Goal: Navigation & Orientation: Find specific page/section

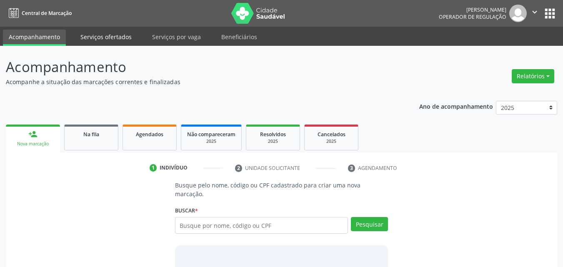
click at [120, 38] on link "Serviços ofertados" at bounding box center [106, 37] width 63 height 15
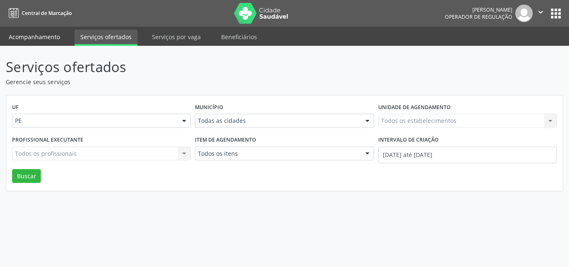
click at [49, 32] on link "Acompanhamento" at bounding box center [34, 37] width 63 height 15
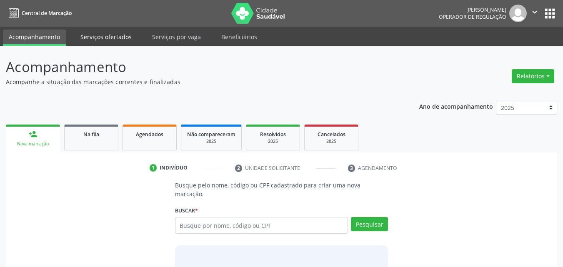
click at [94, 33] on link "Serviços ofertados" at bounding box center [106, 37] width 63 height 15
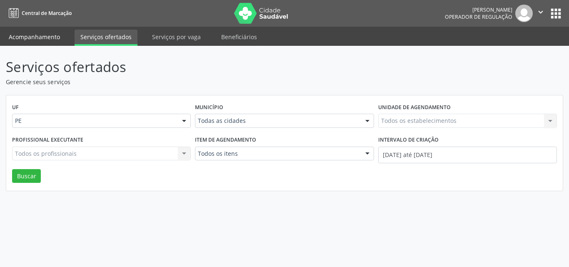
click at [32, 39] on link "Acompanhamento" at bounding box center [34, 37] width 63 height 15
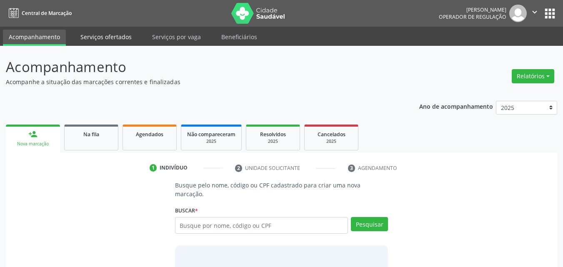
click at [122, 37] on link "Serviços ofertados" at bounding box center [106, 37] width 63 height 15
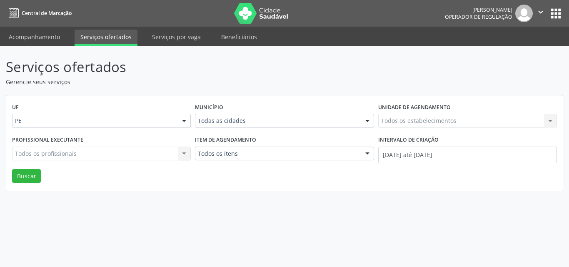
click at [122, 37] on link "Serviços ofertados" at bounding box center [106, 38] width 63 height 16
click at [46, 35] on link "Acompanhamento" at bounding box center [34, 37] width 63 height 15
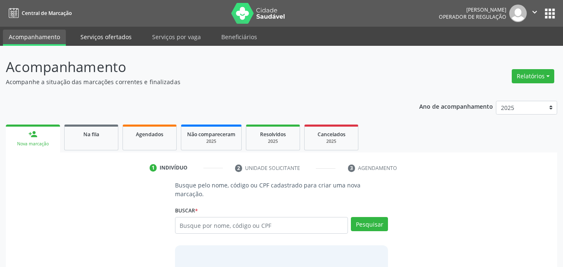
click at [116, 35] on link "Serviços ofertados" at bounding box center [106, 37] width 63 height 15
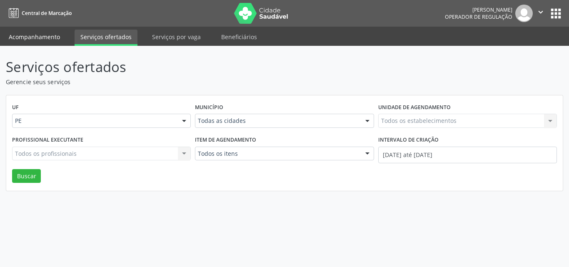
click at [39, 40] on link "Acompanhamento" at bounding box center [34, 37] width 63 height 15
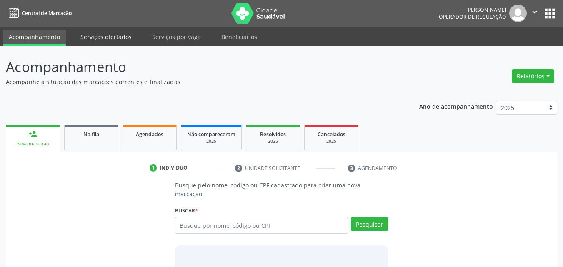
click at [99, 34] on link "Serviços ofertados" at bounding box center [106, 37] width 63 height 15
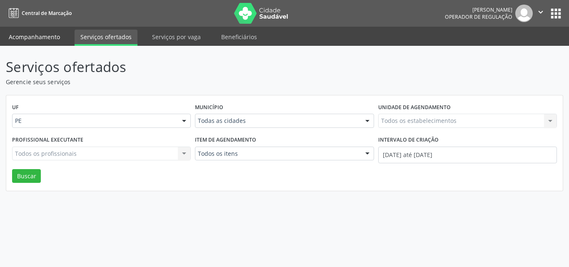
click at [37, 41] on link "Acompanhamento" at bounding box center [34, 37] width 63 height 15
